Goal: Information Seeking & Learning: Learn about a topic

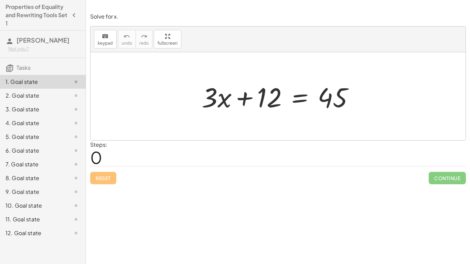
click at [299, 100] on div at bounding box center [280, 96] width 165 height 35
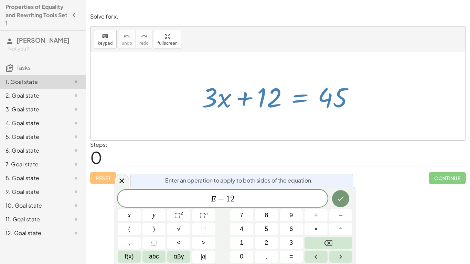
scroll to position [2, 0]
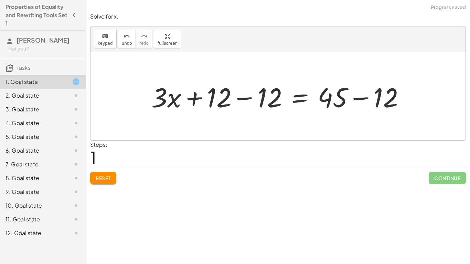
click at [360, 98] on div at bounding box center [281, 96] width 266 height 35
click at [246, 99] on div at bounding box center [256, 96] width 217 height 35
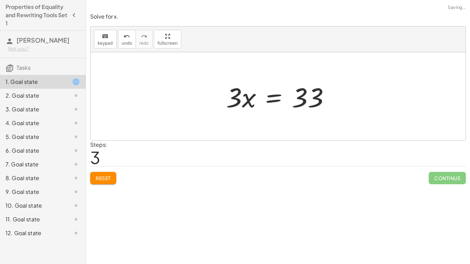
click at [254, 99] on div at bounding box center [281, 96] width 116 height 35
click at [247, 99] on div at bounding box center [281, 96] width 116 height 35
click at [276, 100] on div at bounding box center [281, 96] width 116 height 35
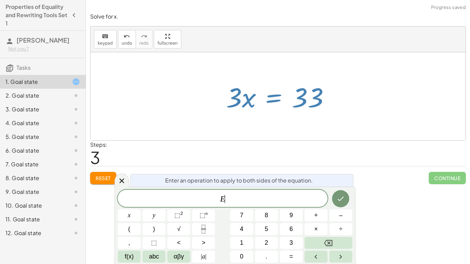
scroll to position [2, 0]
click at [341, 230] on span "÷" at bounding box center [340, 229] width 3 height 9
click at [285, 245] on button "3" at bounding box center [291, 243] width 23 height 12
click at [340, 195] on icon "Done" at bounding box center [341, 199] width 8 height 8
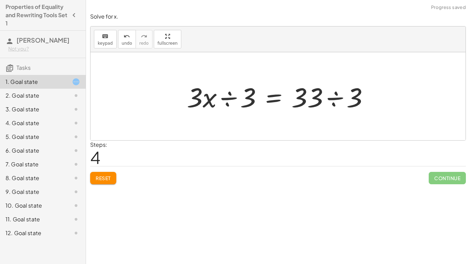
click at [228, 97] on div at bounding box center [281, 96] width 194 height 35
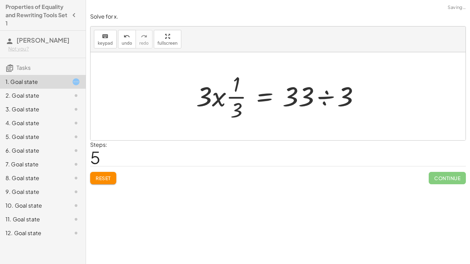
click at [216, 101] on div at bounding box center [281, 96] width 176 height 53
click at [127, 42] on span "undo" at bounding box center [127, 43] width 10 height 5
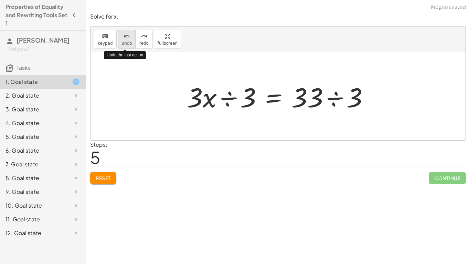
click at [127, 42] on span "undo" at bounding box center [127, 43] width 10 height 5
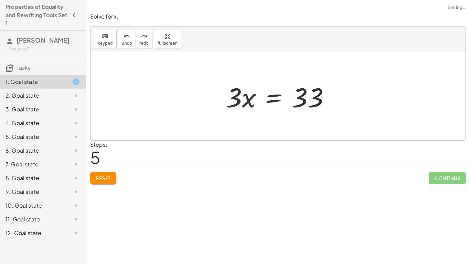
click at [275, 100] on div at bounding box center [281, 96] width 116 height 35
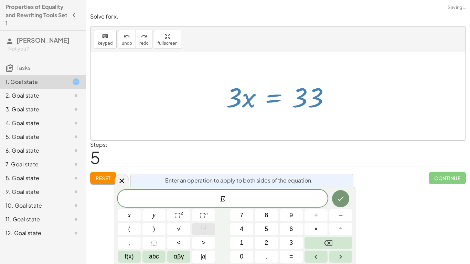
click at [204, 228] on icon "Fraction" at bounding box center [203, 229] width 9 height 9
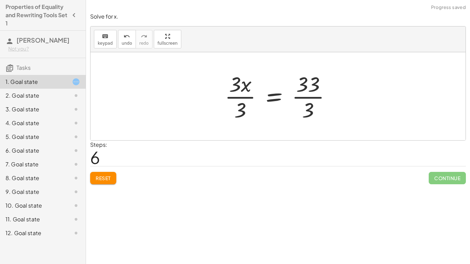
click at [239, 101] on div at bounding box center [280, 96] width 118 height 53
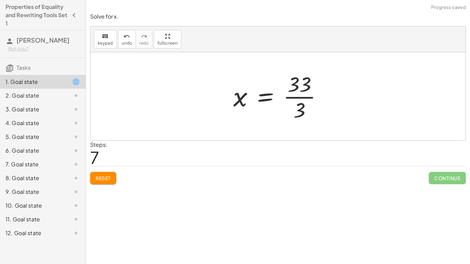
click at [297, 99] on div at bounding box center [280, 96] width 101 height 53
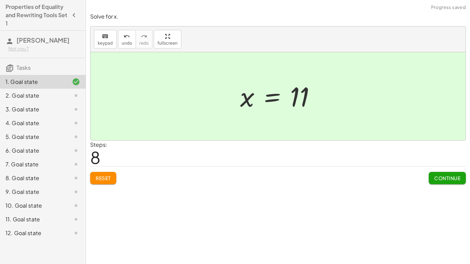
click at [440, 177] on span "Continue" at bounding box center [447, 178] width 26 height 6
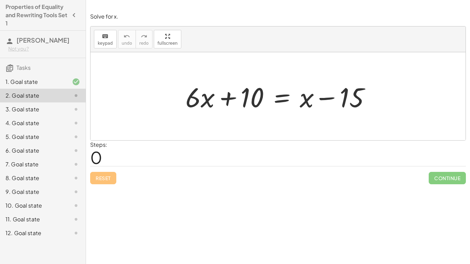
click at [230, 100] on div at bounding box center [280, 96] width 197 height 35
click at [273, 101] on div at bounding box center [280, 96] width 197 height 35
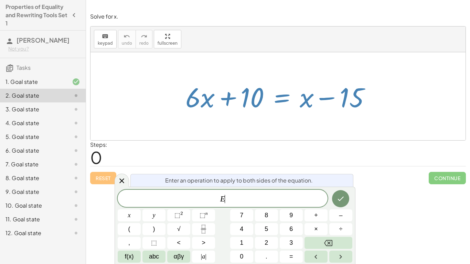
scroll to position [3, 0]
click at [321, 216] on button "+" at bounding box center [316, 216] width 23 height 12
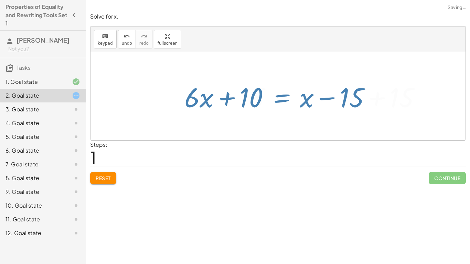
scroll to position [0, 0]
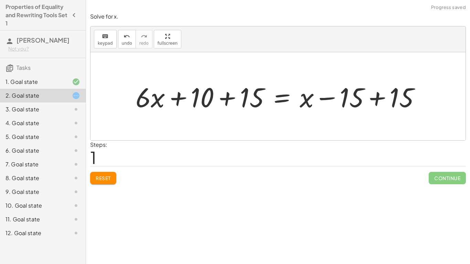
click at [228, 102] on div at bounding box center [280, 96] width 297 height 35
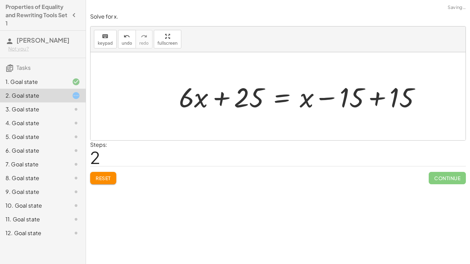
click at [382, 98] on div at bounding box center [303, 96] width 254 height 35
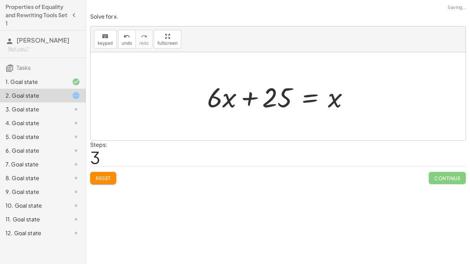
click at [254, 97] on div at bounding box center [281, 96] width 154 height 35
click at [106, 173] on button "Reset" at bounding box center [103, 178] width 26 height 12
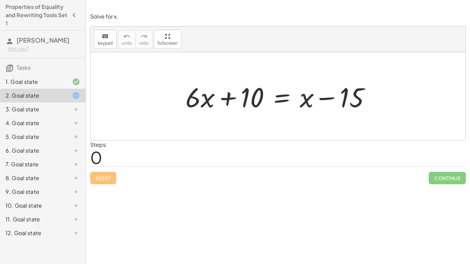
click at [289, 96] on div at bounding box center [280, 96] width 197 height 35
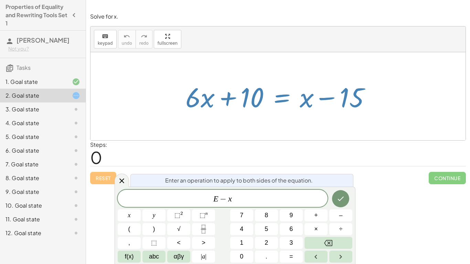
scroll to position [5, 0]
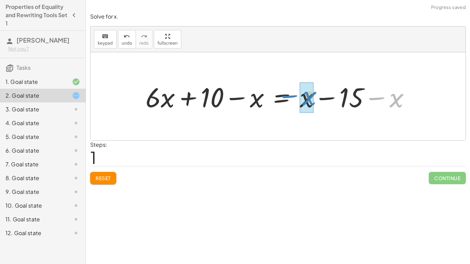
drag, startPoint x: 394, startPoint y: 99, endPoint x: 306, endPoint y: 97, distance: 87.8
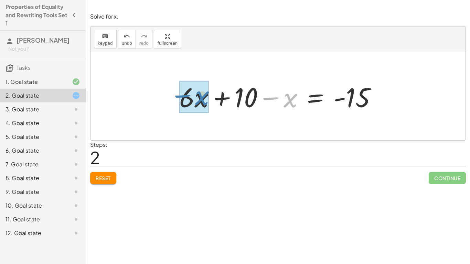
drag, startPoint x: 284, startPoint y: 102, endPoint x: 195, endPoint y: 100, distance: 89.2
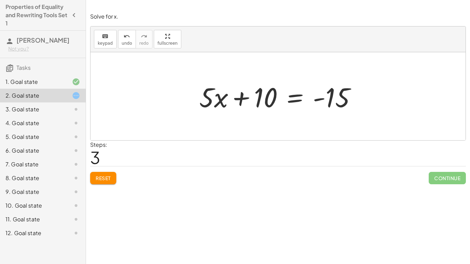
click at [294, 98] on div at bounding box center [281, 96] width 170 height 35
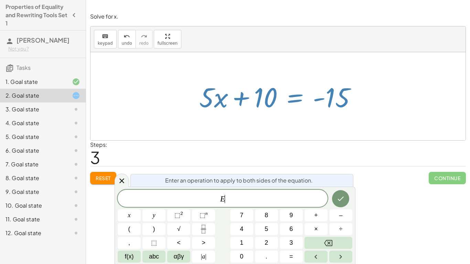
scroll to position [6, 0]
click at [321, 219] on button "+" at bounding box center [316, 216] width 23 height 12
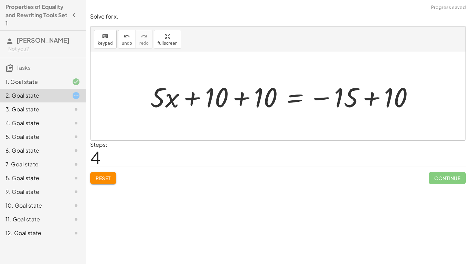
click at [244, 98] on div at bounding box center [285, 96] width 276 height 35
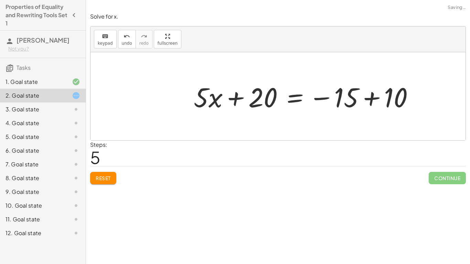
click at [376, 97] on div at bounding box center [306, 96] width 233 height 35
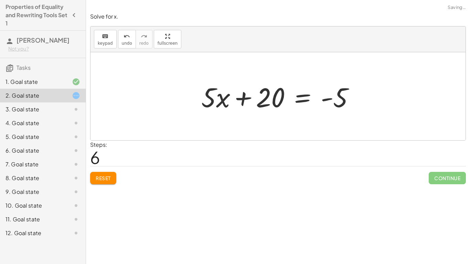
click at [246, 98] on div at bounding box center [281, 96] width 166 height 35
click at [301, 97] on div at bounding box center [281, 96] width 166 height 35
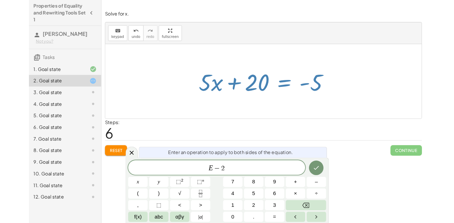
scroll to position [8, 0]
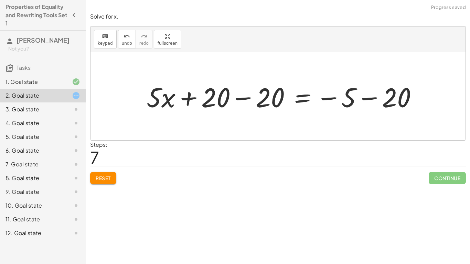
click at [249, 98] on div at bounding box center [284, 96] width 283 height 35
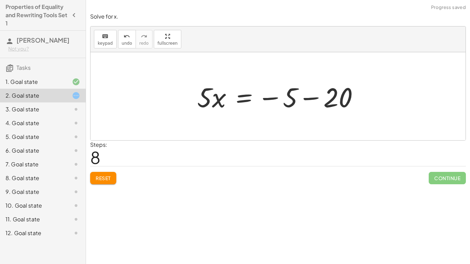
click at [313, 97] on div at bounding box center [281, 96] width 174 height 35
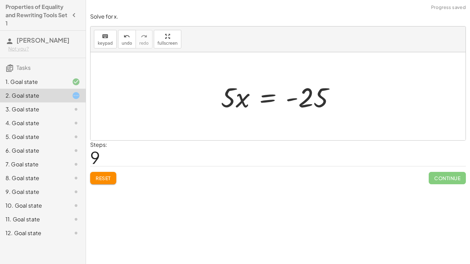
click at [274, 103] on div at bounding box center [281, 96] width 126 height 35
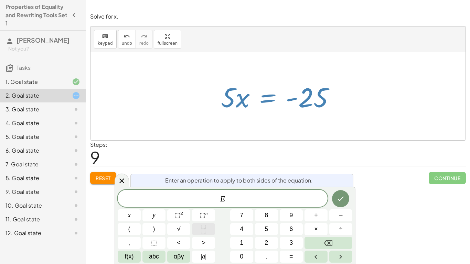
click at [199, 234] on button "Fraction" at bounding box center [203, 229] width 23 height 12
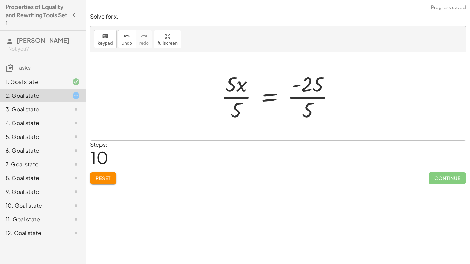
click at [313, 96] on div at bounding box center [281, 96] width 126 height 53
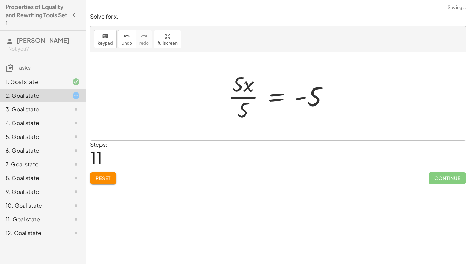
click at [242, 99] on div at bounding box center [280, 96] width 113 height 53
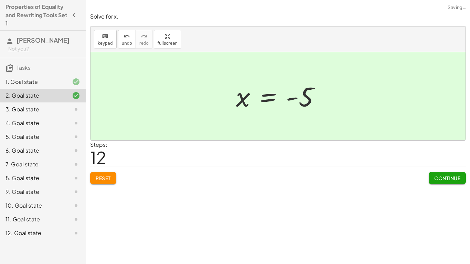
click at [452, 180] on span "Continue" at bounding box center [447, 178] width 26 height 6
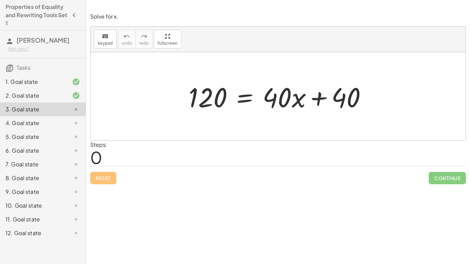
click at [248, 97] on div at bounding box center [280, 96] width 191 height 35
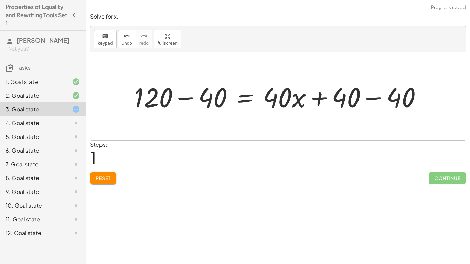
click at [185, 98] on div at bounding box center [281, 96] width 300 height 35
click at [368, 96] on div at bounding box center [312, 96] width 238 height 35
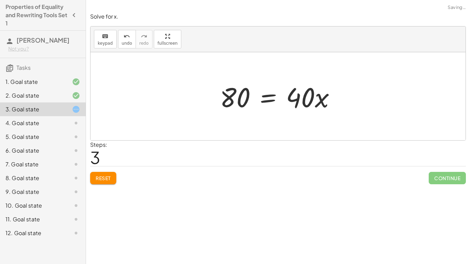
click at [271, 97] on div at bounding box center [281, 96] width 128 height 35
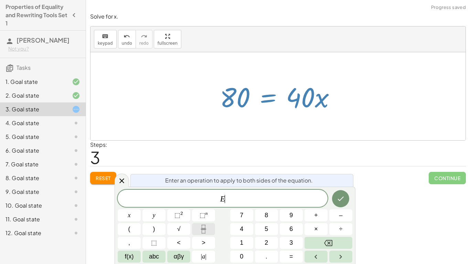
click at [201, 229] on icon "Fraction" at bounding box center [203, 229] width 9 height 9
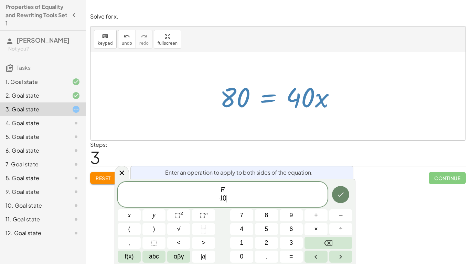
click at [343, 198] on icon "Done" at bounding box center [341, 195] width 8 height 8
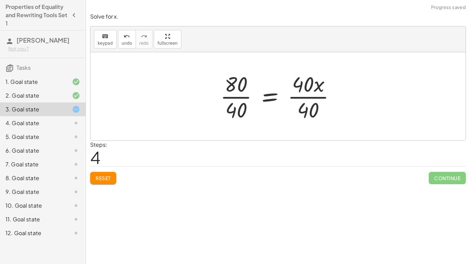
click at [307, 95] on div at bounding box center [281, 96] width 128 height 53
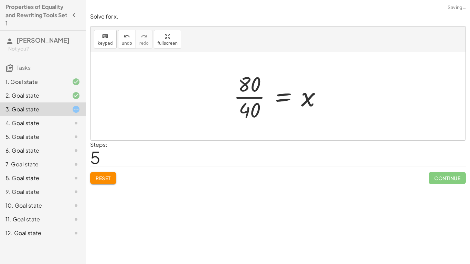
click at [239, 99] on div at bounding box center [280, 96] width 101 height 53
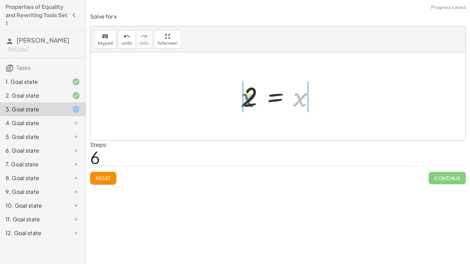
drag, startPoint x: 297, startPoint y: 101, endPoint x: 243, endPoint y: 101, distance: 54.1
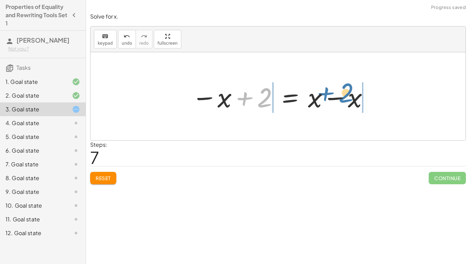
drag, startPoint x: 265, startPoint y: 97, endPoint x: 346, endPoint y: 92, distance: 81.7
click at [346, 92] on div at bounding box center [280, 96] width 185 height 35
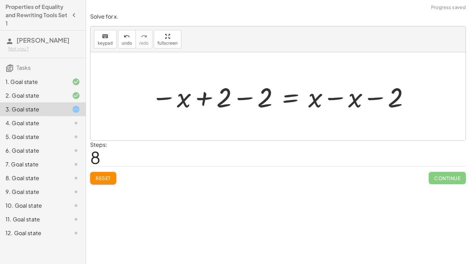
click at [247, 99] on div at bounding box center [281, 96] width 266 height 35
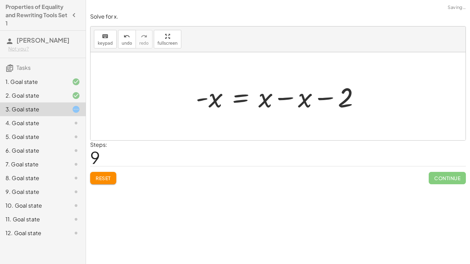
click at [314, 97] on div at bounding box center [280, 96] width 176 height 35
click at [293, 99] on div at bounding box center [280, 96] width 176 height 35
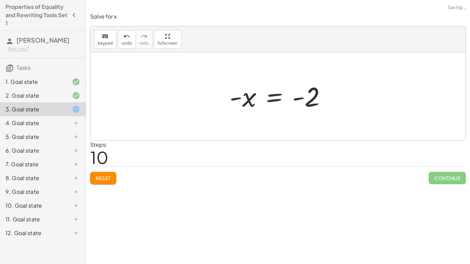
click at [239, 96] on div at bounding box center [280, 97] width 109 height 34
click at [101, 184] on button "Reset" at bounding box center [103, 178] width 26 height 12
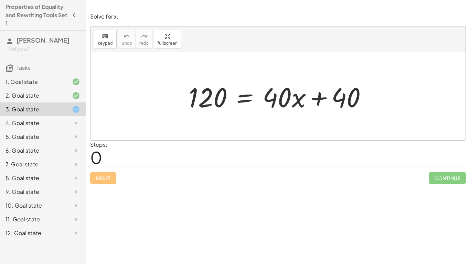
click at [242, 97] on div at bounding box center [280, 96] width 191 height 35
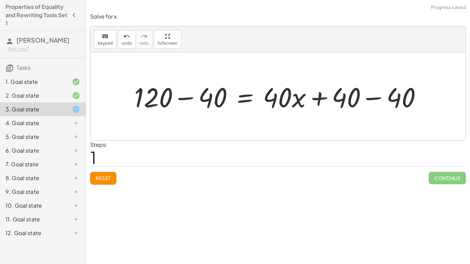
click at [379, 96] on div at bounding box center [281, 96] width 300 height 35
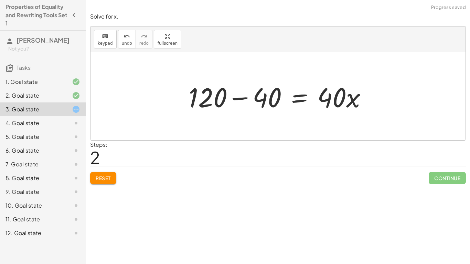
click at [239, 97] on div at bounding box center [280, 96] width 191 height 35
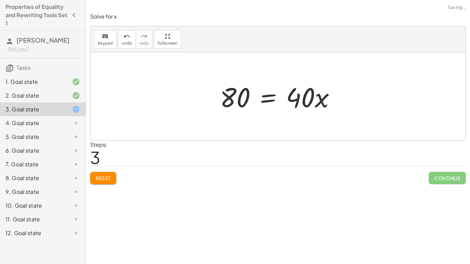
click at [271, 99] on div at bounding box center [281, 96] width 128 height 35
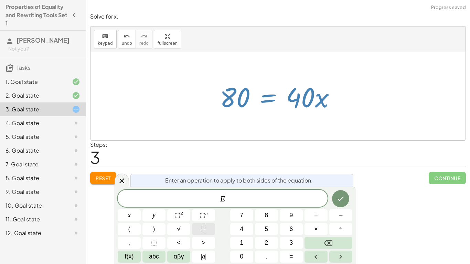
click at [204, 231] on icon "Fraction" at bounding box center [203, 229] width 9 height 9
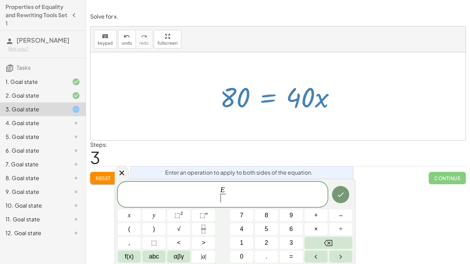
drag, startPoint x: 308, startPoint y: 94, endPoint x: 224, endPoint y: 92, distance: 83.7
click at [224, 92] on div at bounding box center [281, 96] width 128 height 35
click at [287, 124] on div at bounding box center [278, 96] width 375 height 88
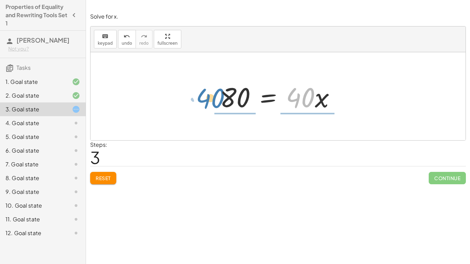
drag, startPoint x: 308, startPoint y: 104, endPoint x: 227, endPoint y: 111, distance: 81.5
click at [227, 111] on div at bounding box center [281, 96] width 128 height 35
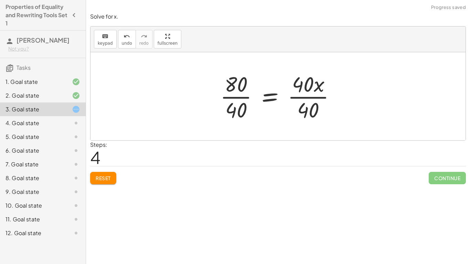
click at [234, 97] on div at bounding box center [281, 96] width 128 height 53
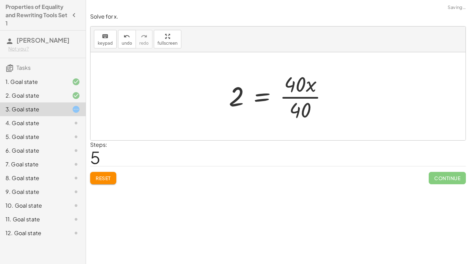
click at [300, 96] on div at bounding box center [281, 96] width 111 height 53
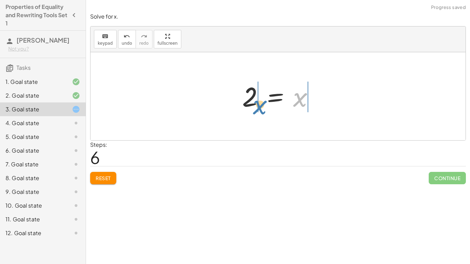
drag, startPoint x: 300, startPoint y: 97, endPoint x: 260, endPoint y: 105, distance: 40.6
click at [260, 105] on div at bounding box center [281, 97] width 84 height 34
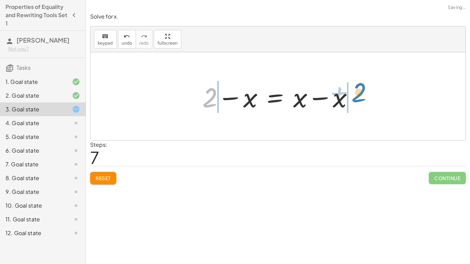
drag, startPoint x: 212, startPoint y: 98, endPoint x: 362, endPoint y: 93, distance: 149.5
click at [362, 93] on div at bounding box center [281, 96] width 164 height 35
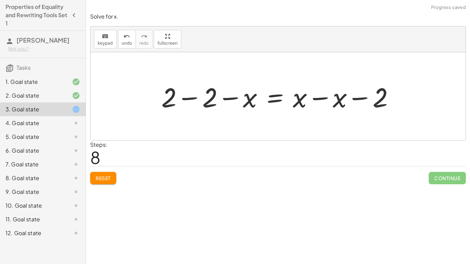
click at [317, 101] on div at bounding box center [280, 96] width 245 height 35
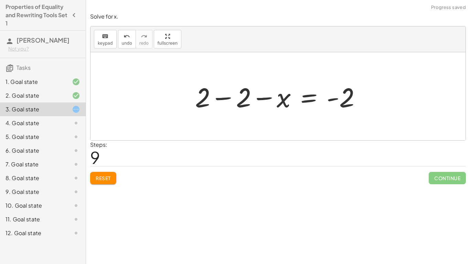
click at [225, 97] on div at bounding box center [281, 96] width 178 height 35
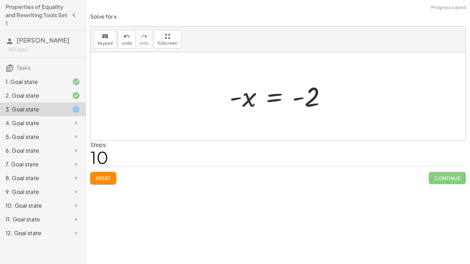
click at [109, 177] on span "Reset" at bounding box center [103, 178] width 15 height 6
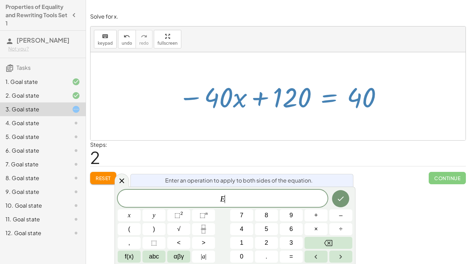
click at [341, 218] on span "–" at bounding box center [340, 215] width 3 height 9
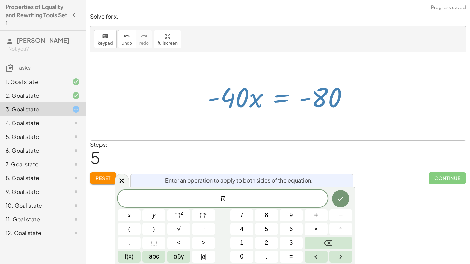
click at [207, 229] on icon "Fraction" at bounding box center [203, 229] width 9 height 9
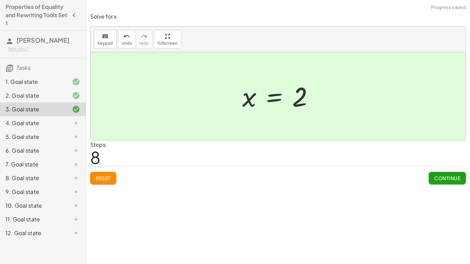
click at [455, 177] on span "Continue" at bounding box center [447, 178] width 26 height 6
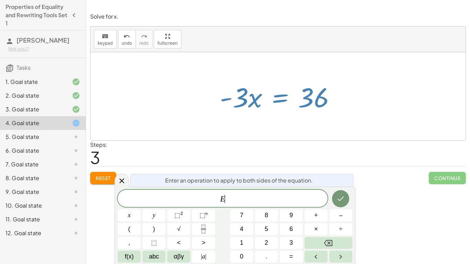
click at [209, 229] on button "Fraction" at bounding box center [203, 229] width 23 height 12
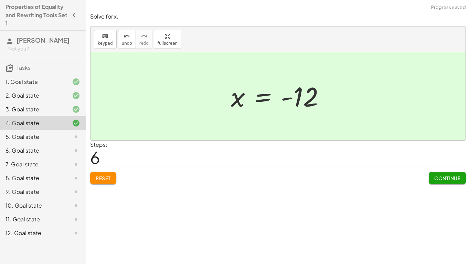
click at [454, 177] on span "Continue" at bounding box center [447, 178] width 26 height 6
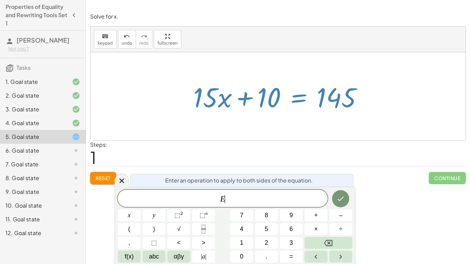
click at [345, 219] on button "–" at bounding box center [340, 216] width 23 height 12
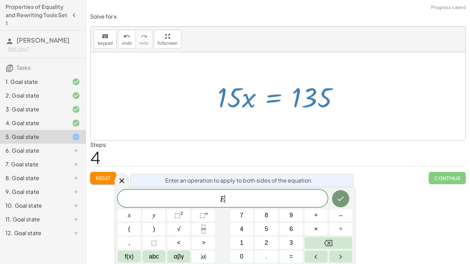
click at [205, 231] on icon "Fraction" at bounding box center [203, 231] width 3 height 3
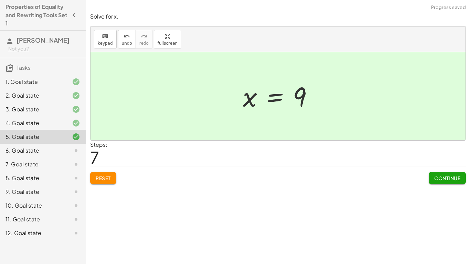
click at [61, 155] on div at bounding box center [70, 151] width 19 height 8
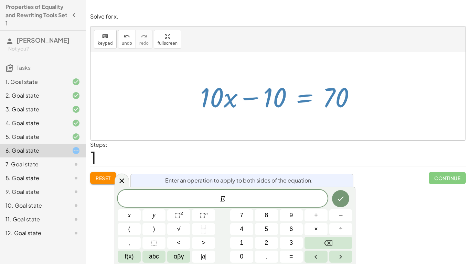
click at [317, 221] on button "+" at bounding box center [316, 216] width 23 height 12
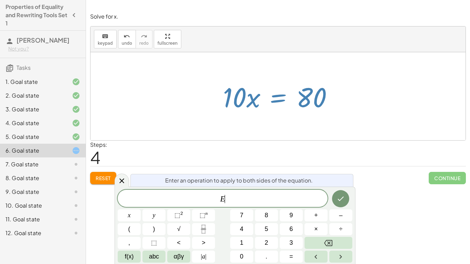
click at [205, 231] on icon "Fraction" at bounding box center [203, 231] width 3 height 3
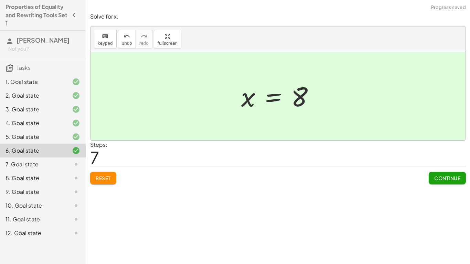
click at [449, 177] on span "Continue" at bounding box center [447, 178] width 26 height 6
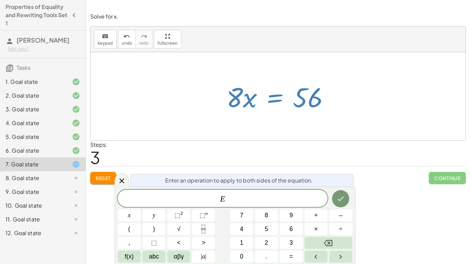
click at [209, 229] on button "Fraction" at bounding box center [203, 229] width 23 height 12
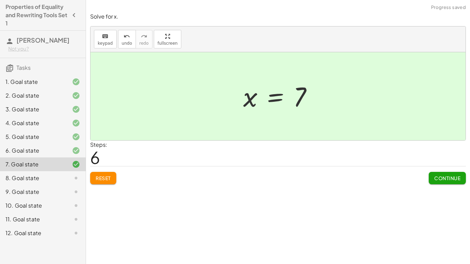
click at [458, 177] on span "Continue" at bounding box center [447, 178] width 26 height 6
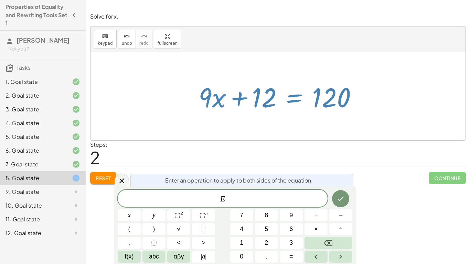
click at [343, 218] on button "–" at bounding box center [340, 216] width 23 height 12
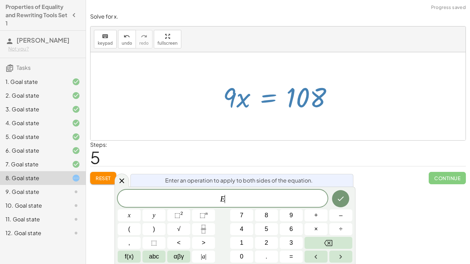
click at [207, 231] on icon "Fraction" at bounding box center [203, 229] width 9 height 9
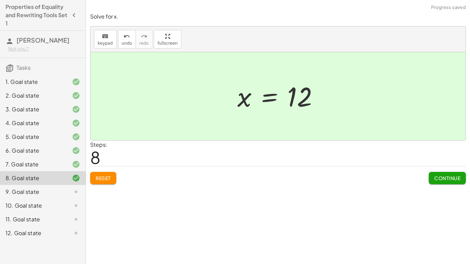
click at [450, 176] on span "Continue" at bounding box center [447, 178] width 26 height 6
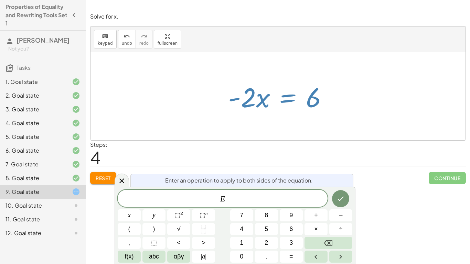
click at [209, 229] on button "Fraction" at bounding box center [203, 229] width 23 height 12
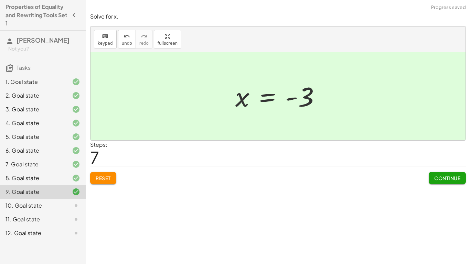
click at [454, 180] on span "Continue" at bounding box center [447, 178] width 26 height 6
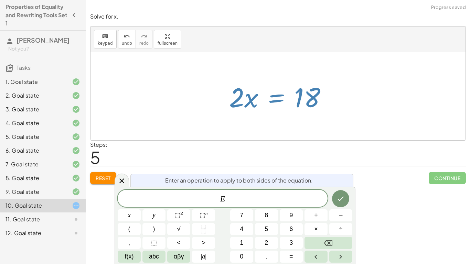
click at [211, 228] on button "Fraction" at bounding box center [203, 229] width 23 height 12
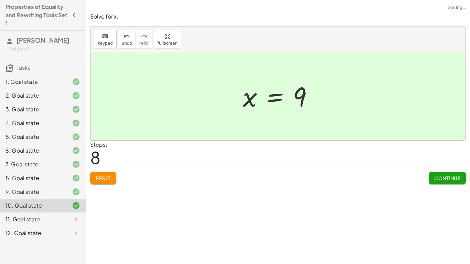
click at [462, 184] on button "Continue" at bounding box center [447, 178] width 37 height 12
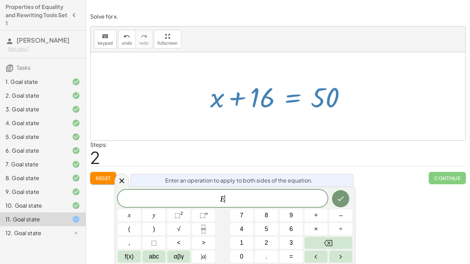
click at [320, 215] on button "+" at bounding box center [316, 216] width 23 height 12
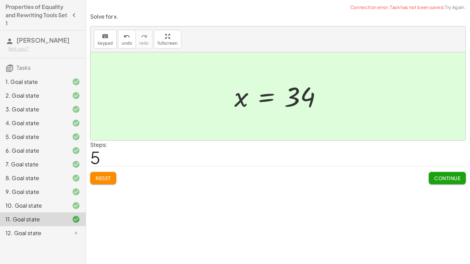
click at [455, 180] on span "Continue" at bounding box center [447, 178] width 26 height 6
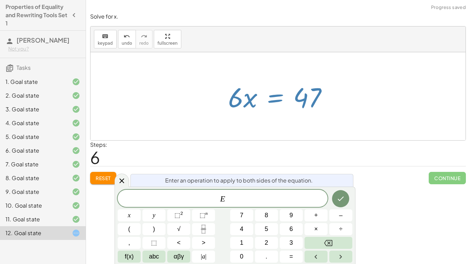
click at [340, 230] on span "÷" at bounding box center [340, 229] width 3 height 9
click at [337, 243] on button "Backspace" at bounding box center [329, 243] width 48 height 12
click at [207, 229] on icon "Fraction" at bounding box center [203, 229] width 9 height 9
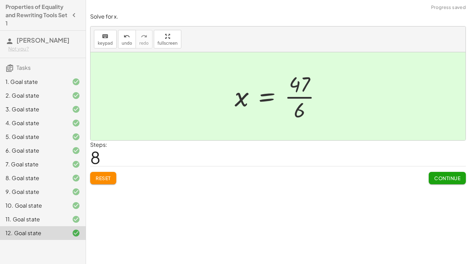
click at [451, 178] on span "Continue" at bounding box center [447, 178] width 26 height 6
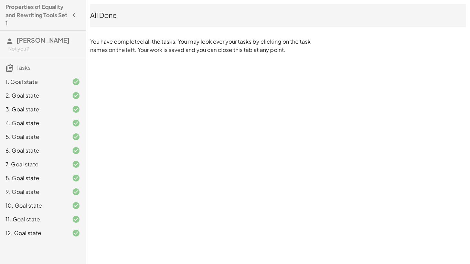
click at [59, 224] on div "11. Goal state" at bounding box center [33, 220] width 55 height 8
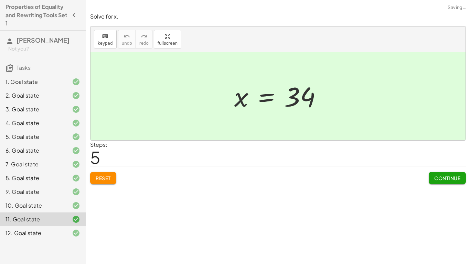
click at [53, 223] on div "11. Goal state" at bounding box center [43, 220] width 86 height 14
click at [46, 224] on div "11. Goal state" at bounding box center [33, 220] width 55 height 8
click at [42, 114] on div "3. Goal state" at bounding box center [33, 109] width 55 height 8
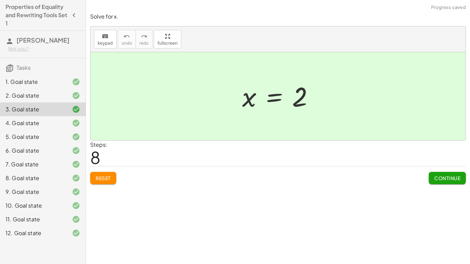
click at [107, 177] on span "Reset" at bounding box center [103, 178] width 15 height 6
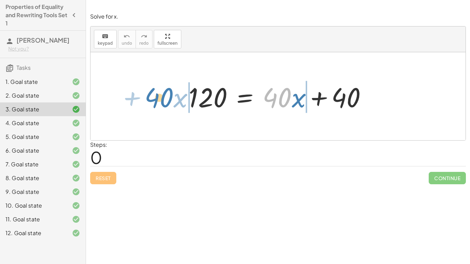
drag, startPoint x: 285, startPoint y: 102, endPoint x: 166, endPoint y: 102, distance: 119.1
click at [166, 102] on div "· 40 + · x 120 = + · 40 · x + 40" at bounding box center [278, 96] width 375 height 88
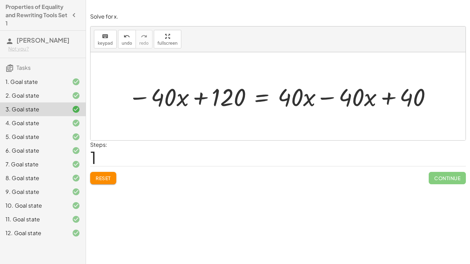
click at [325, 97] on div at bounding box center [281, 97] width 312 height 32
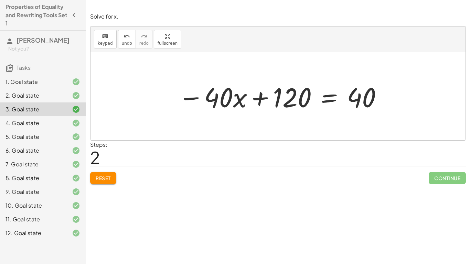
click at [331, 97] on div at bounding box center [281, 96] width 212 height 35
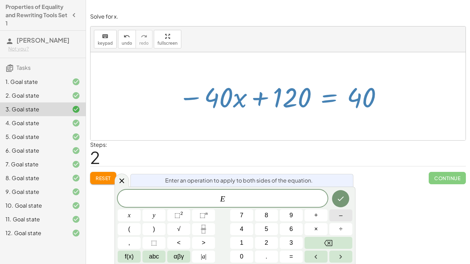
click at [338, 217] on button "–" at bounding box center [340, 216] width 23 height 12
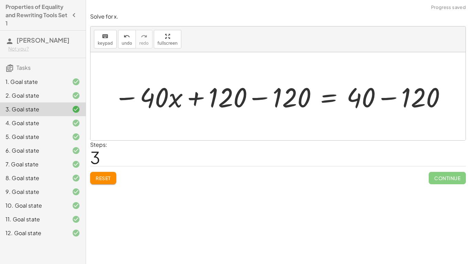
click at [266, 99] on div at bounding box center [281, 96] width 340 height 35
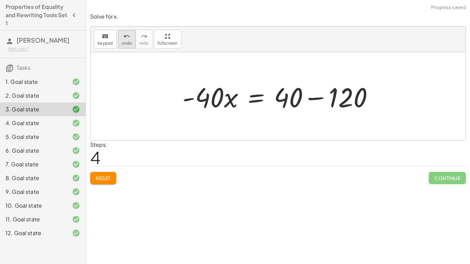
click at [122, 42] on span "undo" at bounding box center [127, 43] width 10 height 5
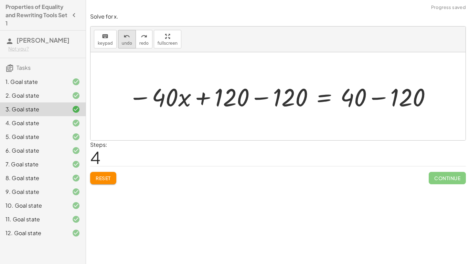
click at [129, 40] on button "undo undo" at bounding box center [127, 39] width 18 height 19
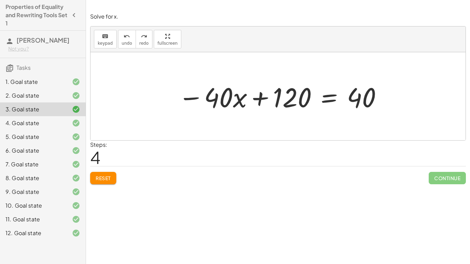
click at [332, 101] on div at bounding box center [281, 96] width 212 height 35
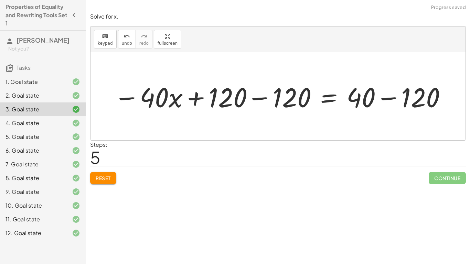
click at [390, 97] on div at bounding box center [281, 96] width 340 height 35
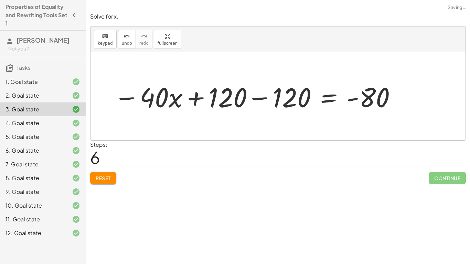
click at [263, 97] on div at bounding box center [256, 96] width 290 height 35
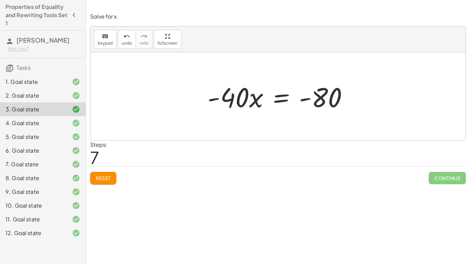
click at [263, 97] on div at bounding box center [281, 96] width 154 height 35
click at [264, 97] on div at bounding box center [281, 96] width 154 height 35
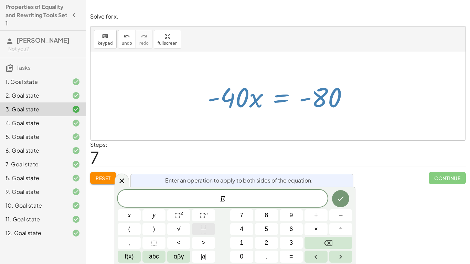
click at [202, 230] on icon "Fraction" at bounding box center [203, 229] width 9 height 9
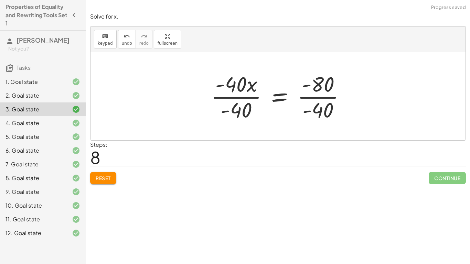
click at [247, 98] on div at bounding box center [281, 96] width 147 height 53
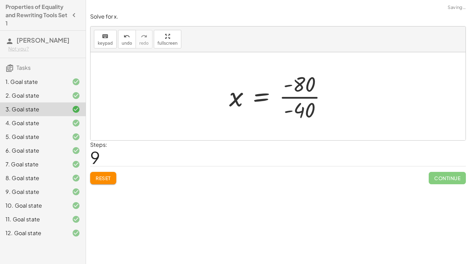
click at [305, 96] on div at bounding box center [281, 96] width 110 height 53
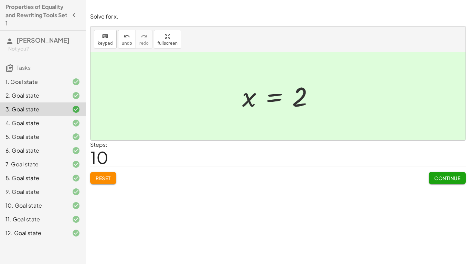
click at [32, 130] on div "4. Goal state" at bounding box center [43, 123] width 86 height 14
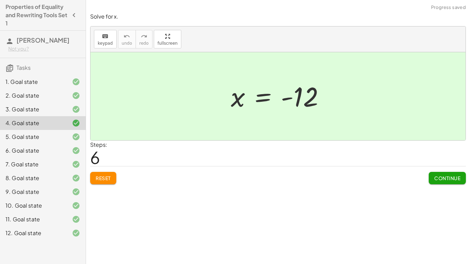
click at [48, 127] on div "4. Goal state" at bounding box center [33, 123] width 55 height 8
click at [41, 127] on div "4. Goal state" at bounding box center [33, 123] width 55 height 8
click at [106, 178] on span "Reset" at bounding box center [103, 178] width 15 height 6
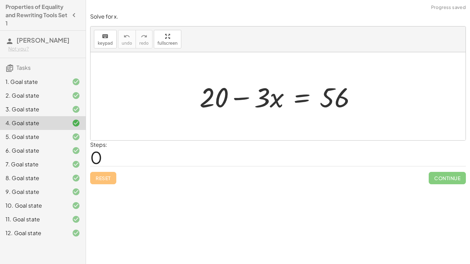
click at [304, 99] on div at bounding box center [280, 96] width 169 height 35
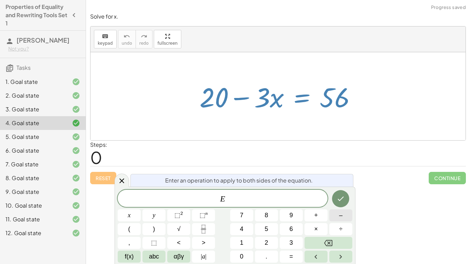
click at [337, 216] on button "–" at bounding box center [340, 216] width 23 height 12
click at [260, 244] on button "2" at bounding box center [266, 243] width 23 height 12
click at [247, 254] on button "0" at bounding box center [241, 257] width 23 height 12
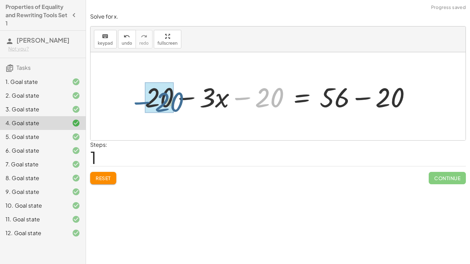
drag, startPoint x: 249, startPoint y: 98, endPoint x: 147, endPoint y: 103, distance: 101.7
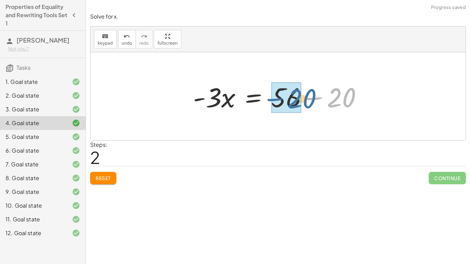
drag, startPoint x: 318, startPoint y: 95, endPoint x: 275, endPoint y: 96, distance: 43.4
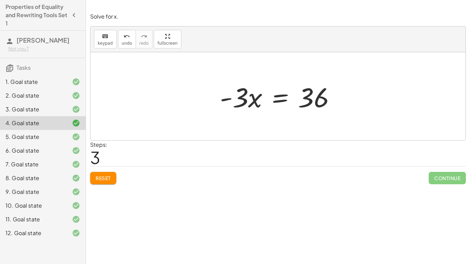
click at [275, 96] on div at bounding box center [281, 96] width 128 height 35
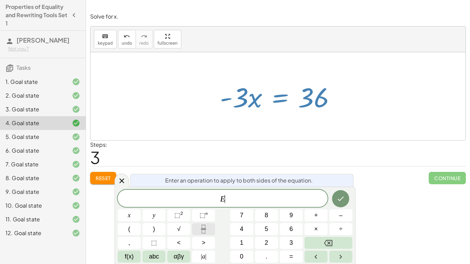
click at [199, 227] on button "Fraction" at bounding box center [203, 229] width 23 height 12
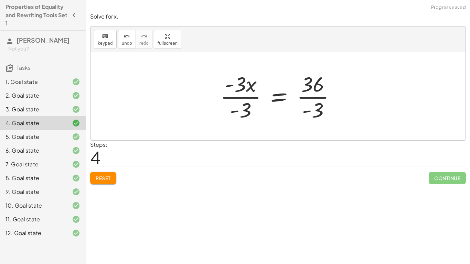
click at [248, 100] on div at bounding box center [281, 96] width 128 height 53
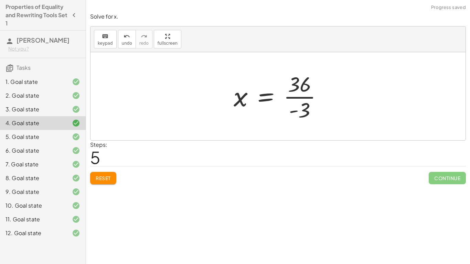
click at [300, 96] on div at bounding box center [280, 96] width 101 height 53
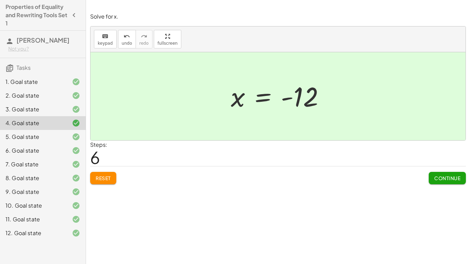
click at [53, 141] on div "5. Goal state" at bounding box center [33, 137] width 55 height 8
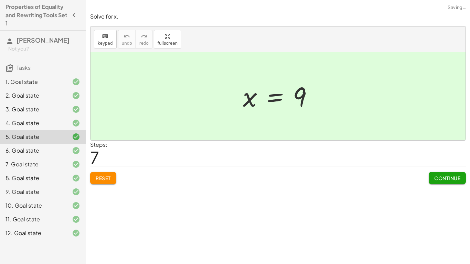
click at [53, 141] on div "5. Goal state" at bounding box center [33, 137] width 55 height 8
click at [24, 169] on div "7. Goal state" at bounding box center [33, 164] width 55 height 8
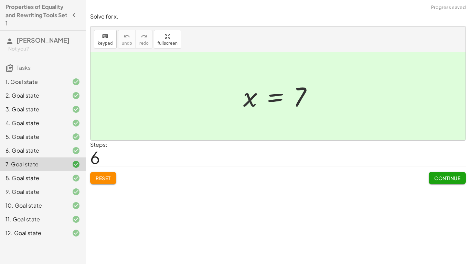
click at [107, 173] on button "Reset" at bounding box center [103, 178] width 26 height 12
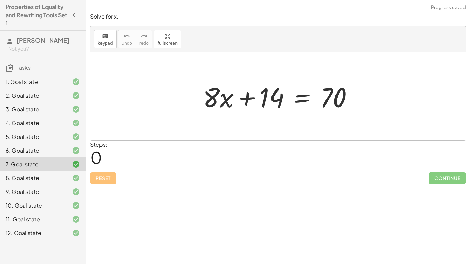
click at [299, 103] on div at bounding box center [281, 96] width 162 height 35
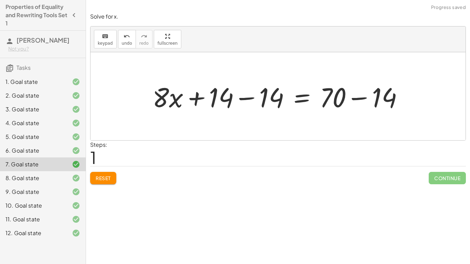
click at [254, 95] on div at bounding box center [280, 96] width 263 height 35
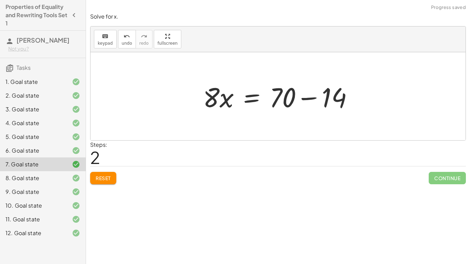
click at [303, 95] on div at bounding box center [281, 96] width 162 height 35
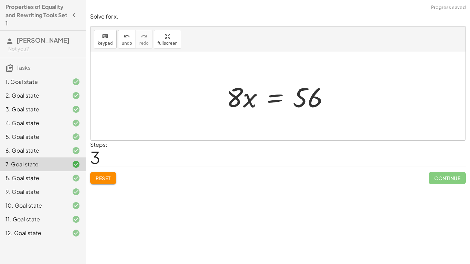
click at [269, 96] on div at bounding box center [281, 96] width 116 height 35
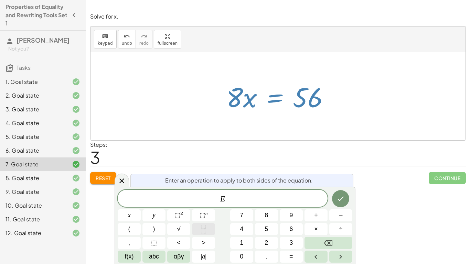
click at [207, 230] on icon "Fraction" at bounding box center [203, 229] width 9 height 9
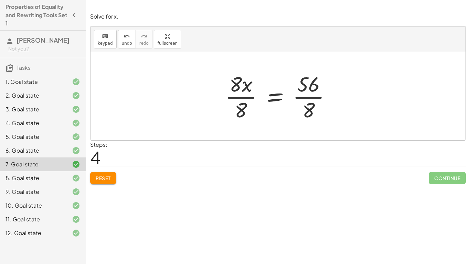
click at [243, 99] on div at bounding box center [281, 96] width 118 height 53
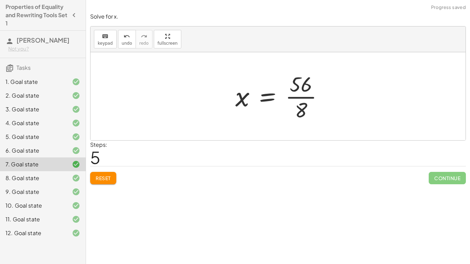
click at [300, 96] on div at bounding box center [282, 96] width 101 height 53
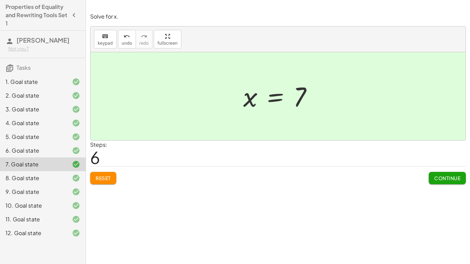
click at [50, 182] on div "8. Goal state" at bounding box center [33, 178] width 55 height 8
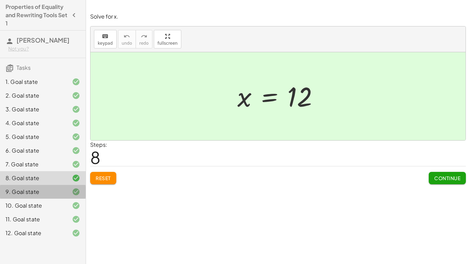
click at [60, 196] on div "9. Goal state" at bounding box center [33, 192] width 55 height 8
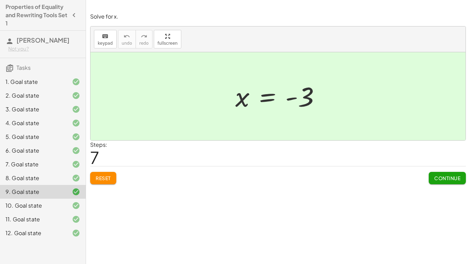
click at [32, 210] on div "10. Goal state" at bounding box center [33, 206] width 55 height 8
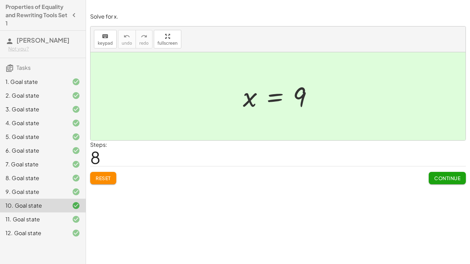
click at [33, 224] on div "11. Goal state" at bounding box center [33, 220] width 55 height 8
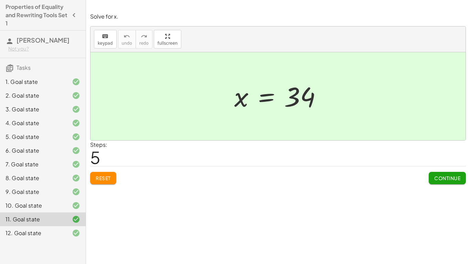
click at [106, 176] on span "Reset" at bounding box center [103, 178] width 15 height 6
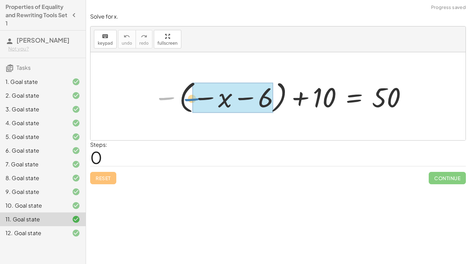
drag, startPoint x: 169, startPoint y: 97, endPoint x: 195, endPoint y: 98, distance: 25.8
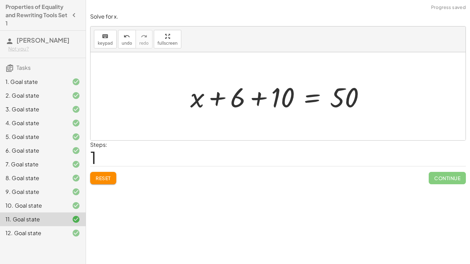
click at [263, 98] on div at bounding box center [280, 96] width 187 height 35
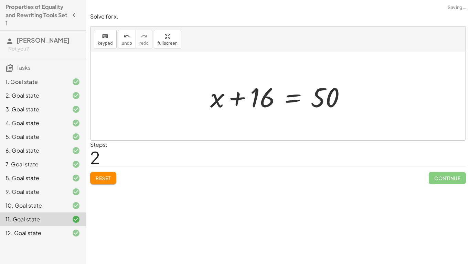
click at [292, 98] on div at bounding box center [281, 96] width 148 height 35
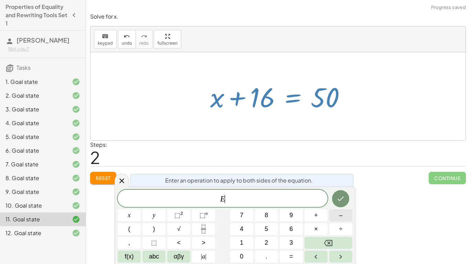
click at [340, 216] on span "–" at bounding box center [340, 215] width 3 height 9
click at [234, 247] on button "1" at bounding box center [241, 243] width 23 height 12
click at [287, 227] on button "6" at bounding box center [291, 229] width 23 height 12
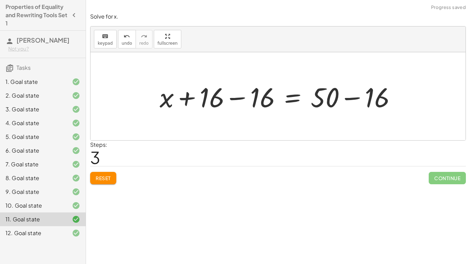
click at [240, 102] on div at bounding box center [280, 96] width 249 height 35
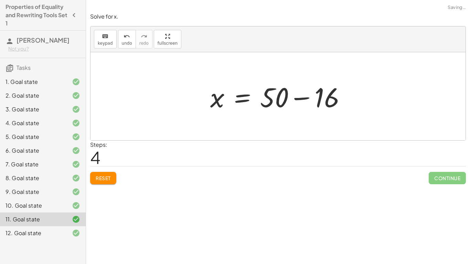
click at [355, 99] on div "− ( − x − 6 ) + 10 = 50 + x + 6 + 10 = 50 + x + 16 = 50 + x + 16 − 16 = + 50 − …" at bounding box center [278, 96] width 157 height 39
click at [305, 97] on div at bounding box center [281, 96] width 148 height 35
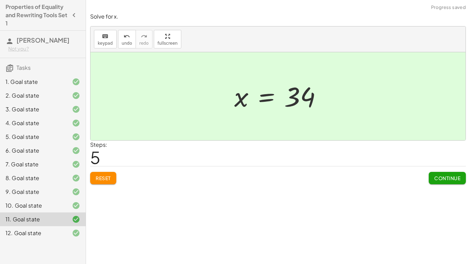
click at [43, 238] on div "12. Goal state" at bounding box center [33, 233] width 55 height 8
